Goal: Task Accomplishment & Management: Manage account settings

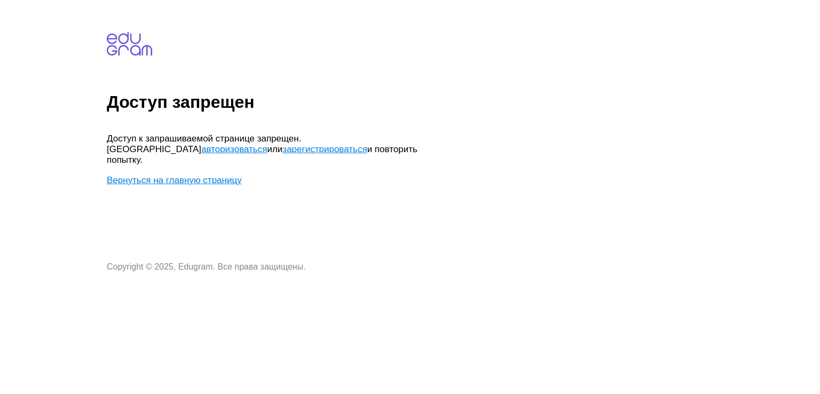
click at [267, 144] on link "авторизоваться" at bounding box center [234, 149] width 66 height 10
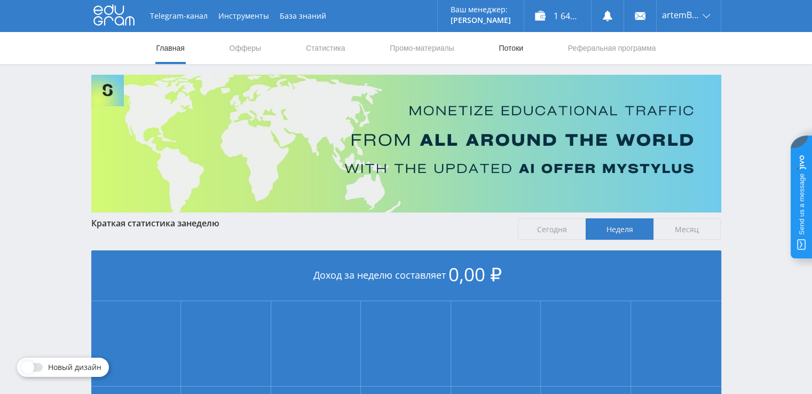
click at [510, 42] on link "Потоки" at bounding box center [510, 48] width 27 height 32
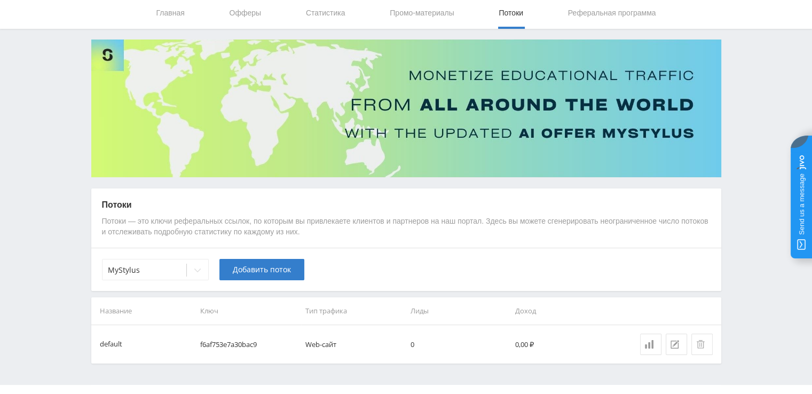
scroll to position [53, 0]
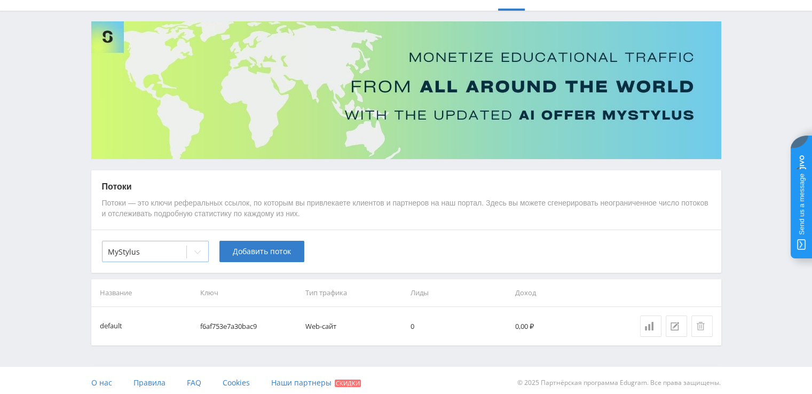
click at [190, 250] on div at bounding box center [197, 251] width 21 height 21
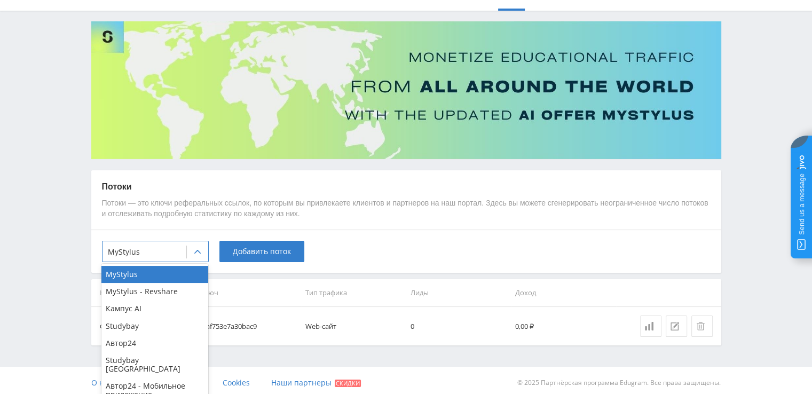
scroll to position [58, 0]
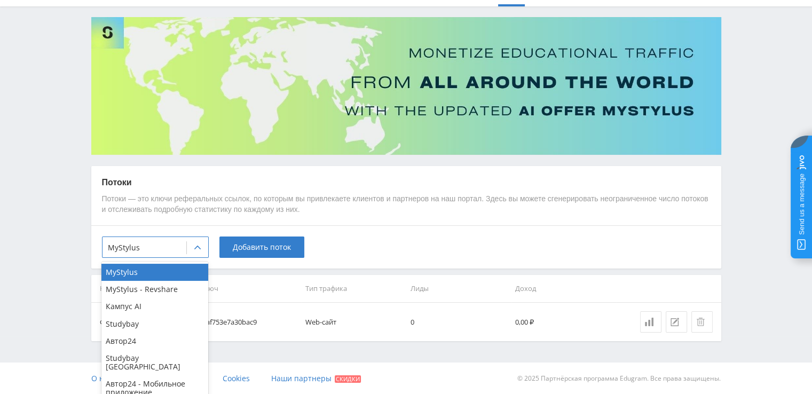
click at [83, 336] on html at bounding box center [406, 139] width 812 height 394
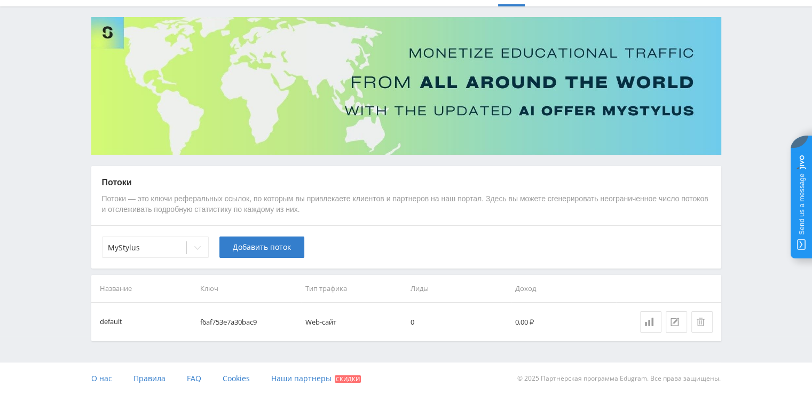
click at [143, 264] on div "MyStylus Добавить поток" at bounding box center [406, 246] width 630 height 43
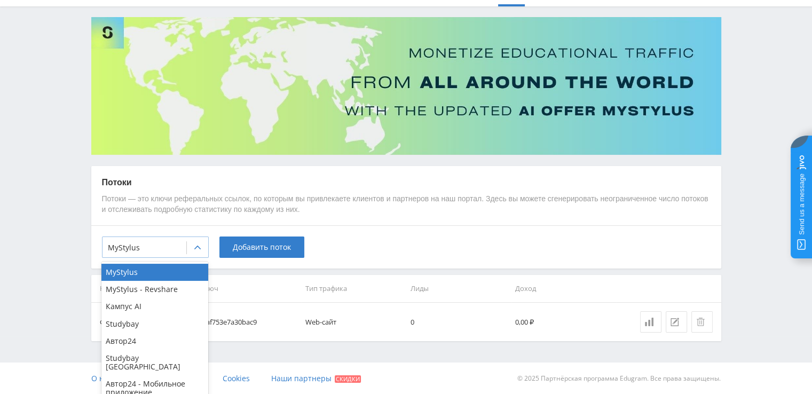
click at [202, 246] on div at bounding box center [197, 247] width 21 height 21
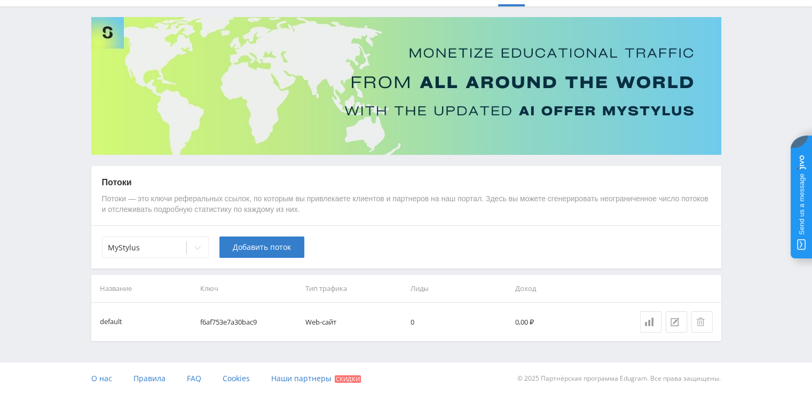
click at [583, 235] on div "MyStylus Добавить поток" at bounding box center [406, 246] width 630 height 43
click at [173, 249] on div at bounding box center [144, 247] width 73 height 11
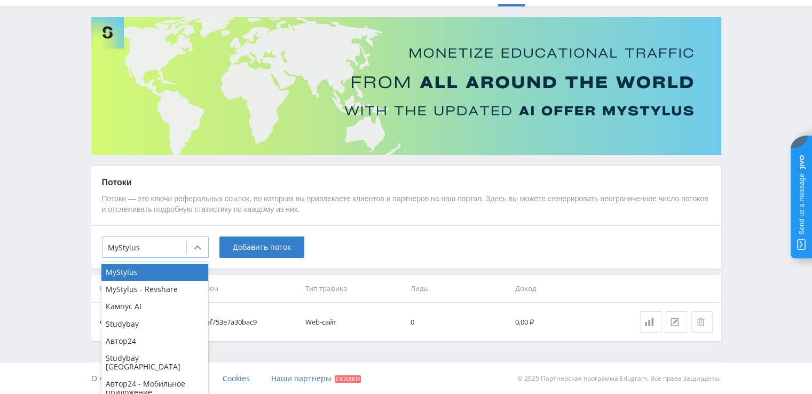
click at [194, 246] on icon at bounding box center [197, 247] width 9 height 9
click at [160, 302] on div "Кампус AI" at bounding box center [154, 306] width 107 height 17
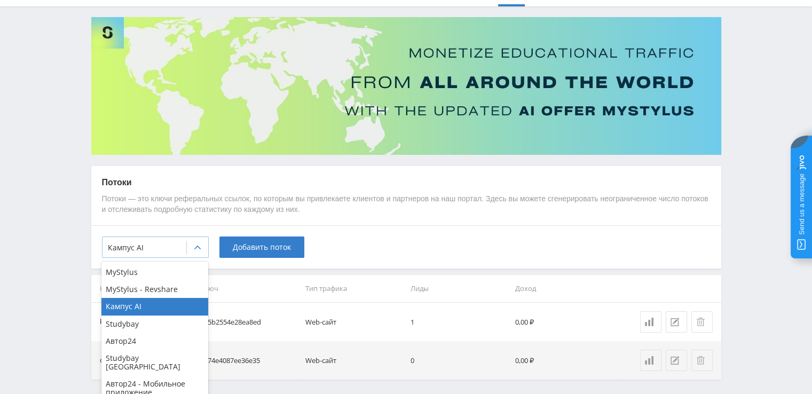
click at [172, 244] on div at bounding box center [144, 247] width 73 height 11
click at [354, 208] on p "Потоки — это ключи реферальных ссылок, по которым вы привлекаете клиентов и пар…" at bounding box center [406, 204] width 608 height 21
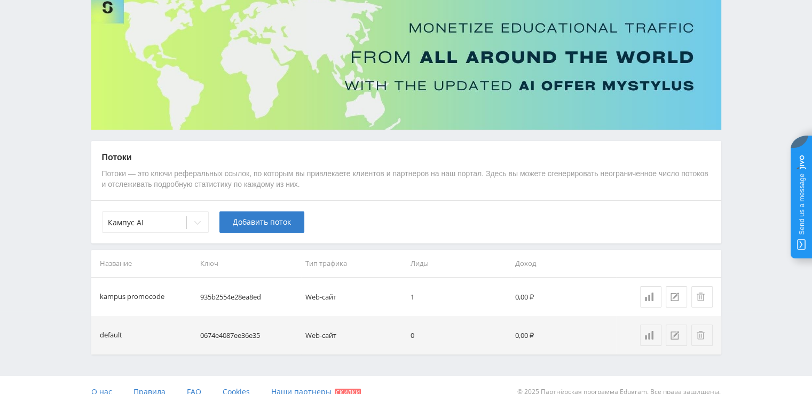
scroll to position [96, 0]
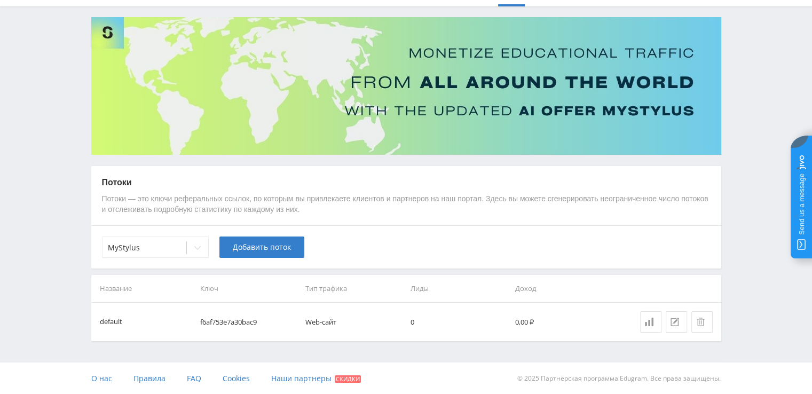
scroll to position [58, 0]
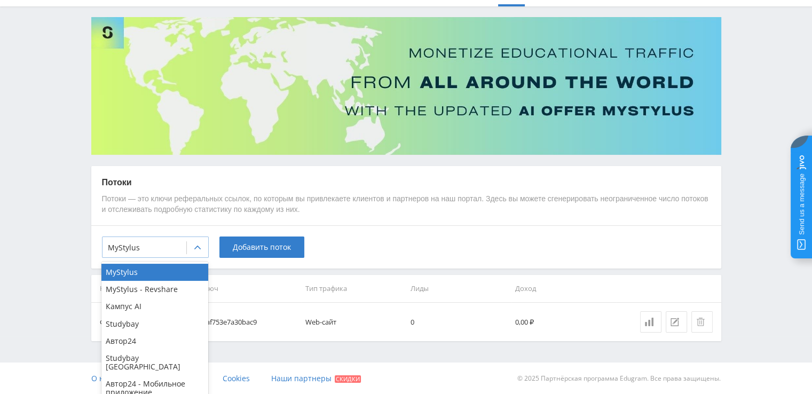
click at [201, 251] on div at bounding box center [197, 247] width 21 height 21
click at [152, 311] on div "Кампус AI" at bounding box center [154, 306] width 107 height 17
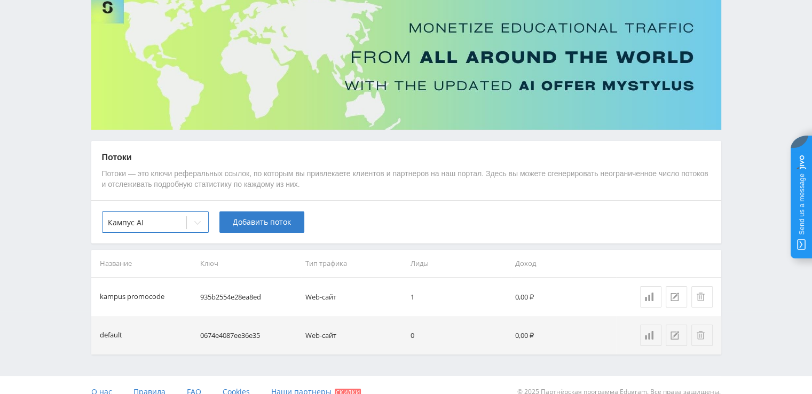
scroll to position [96, 0]
